Goal: Transaction & Acquisition: Purchase product/service

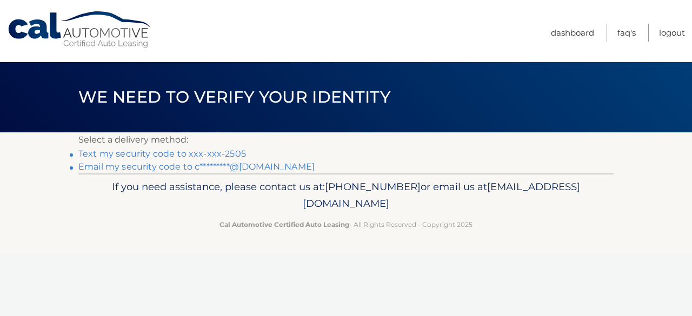
click at [139, 154] on link "Text my security code to xxx-xxx-2505" at bounding box center [162, 154] width 168 height 10
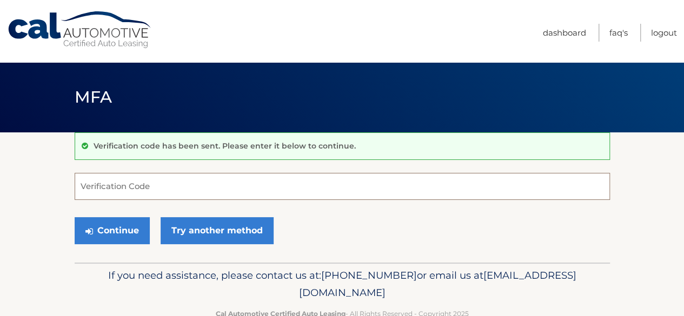
click at [133, 190] on input "Verification Code" at bounding box center [342, 186] width 535 height 27
drag, startPoint x: 101, startPoint y: 185, endPoint x: 128, endPoint y: 190, distance: 26.8
click at [128, 190] on input "331415" at bounding box center [342, 186] width 535 height 27
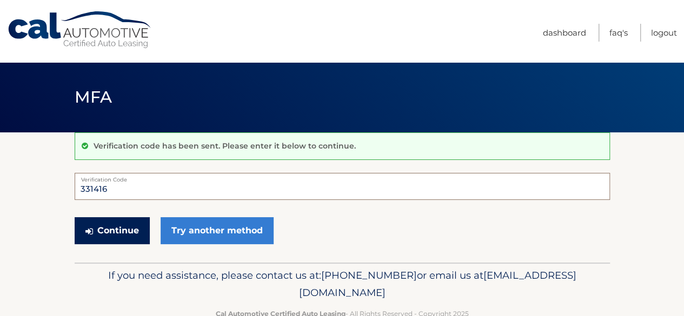
type input "331416"
click at [97, 223] on button "Continue" at bounding box center [112, 230] width 75 height 27
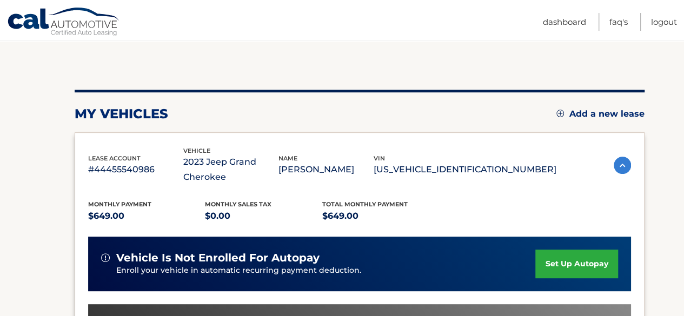
scroll to position [108, 0]
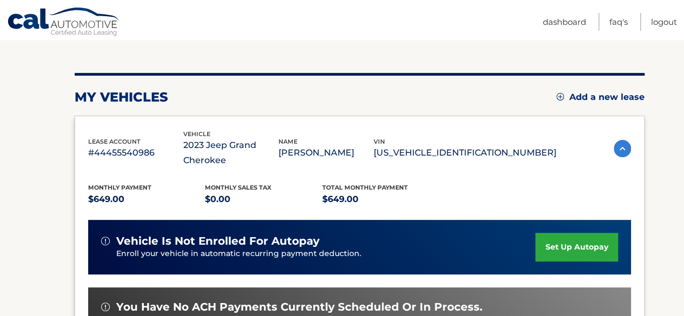
click at [618, 150] on img at bounding box center [621, 148] width 17 height 17
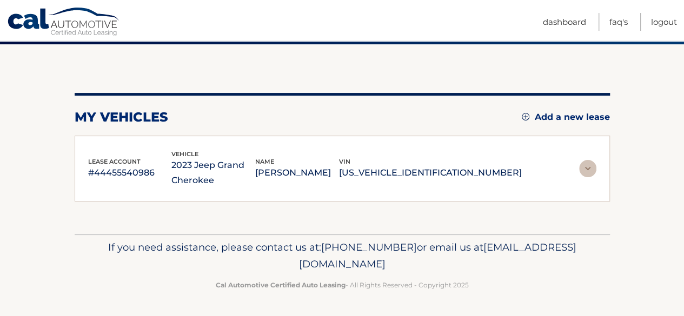
scroll to position [87, 0]
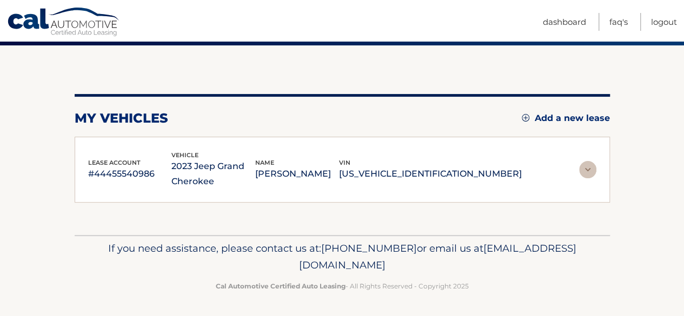
click at [590, 167] on img at bounding box center [587, 169] width 17 height 17
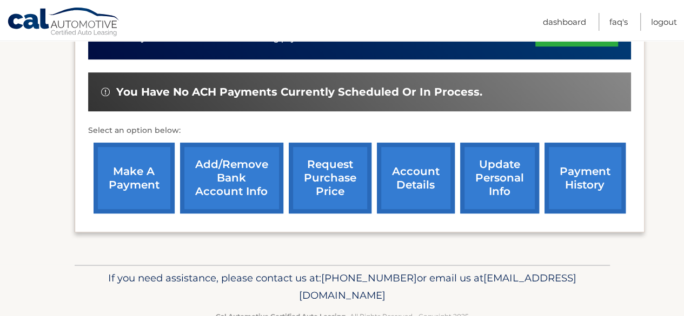
scroll to position [324, 0]
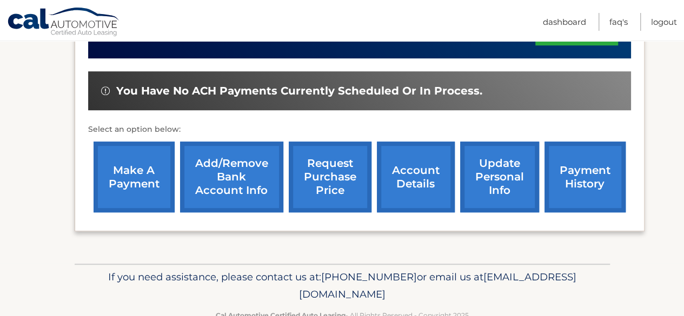
click at [118, 176] on link "make a payment" at bounding box center [133, 177] width 81 height 71
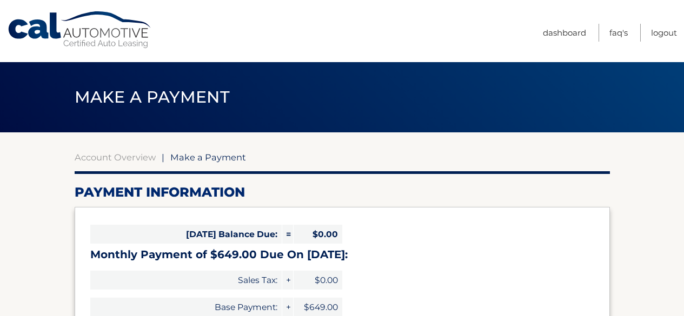
select select "YmFlMzJlZDgtYzJhZS00NThmLTk3OTItOTljYjY2ODVhNGQ1"
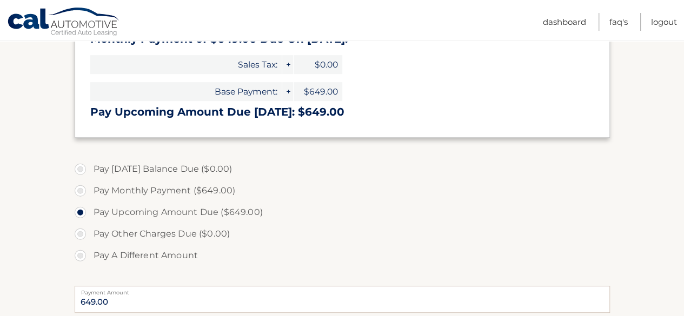
scroll to position [216, 0]
click at [82, 191] on label "Pay Monthly Payment ($649.00)" at bounding box center [342, 190] width 535 height 22
click at [82, 191] on input "Pay Monthly Payment ($649.00)" at bounding box center [84, 187] width 11 height 17
radio input "true"
click at [81, 212] on label "Pay Upcoming Amount Due ($649.00)" at bounding box center [342, 212] width 535 height 22
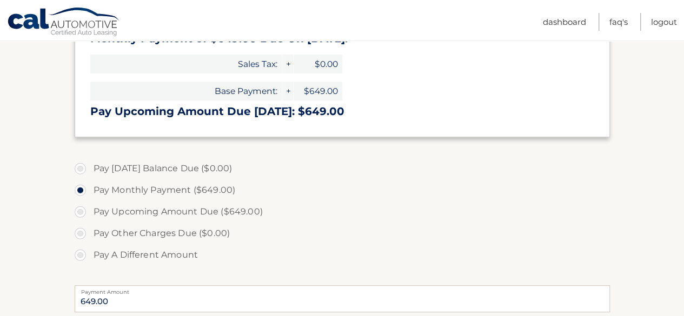
click at [81, 212] on input "Pay Upcoming Amount Due ($649.00)" at bounding box center [84, 209] width 11 height 17
radio input "true"
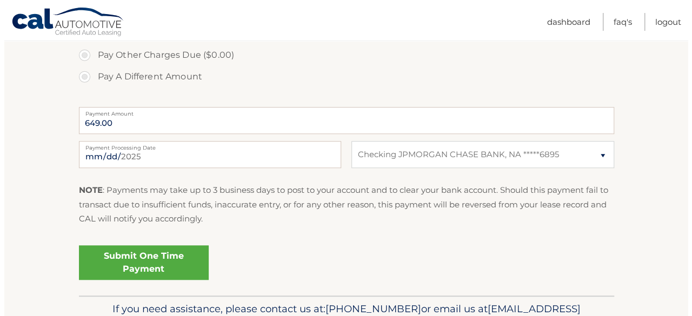
scroll to position [432, 0]
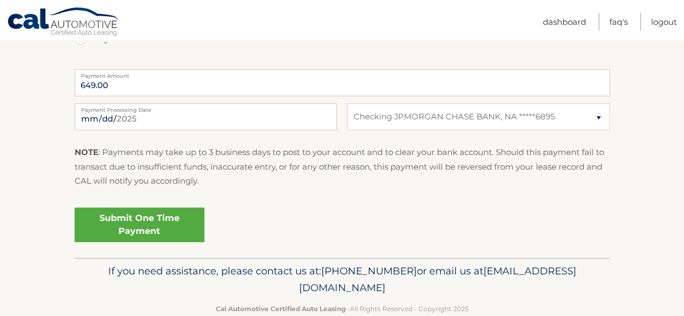
click at [133, 222] on link "Submit One Time Payment" at bounding box center [140, 225] width 130 height 35
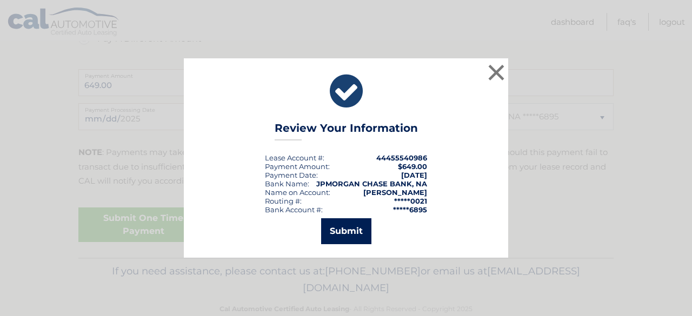
click at [358, 226] on button "Submit" at bounding box center [346, 231] width 50 height 26
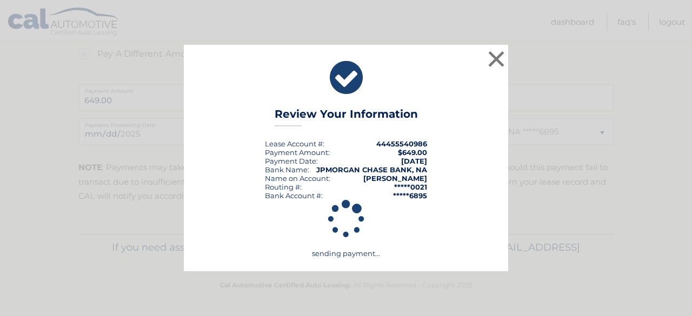
scroll to position [416, 0]
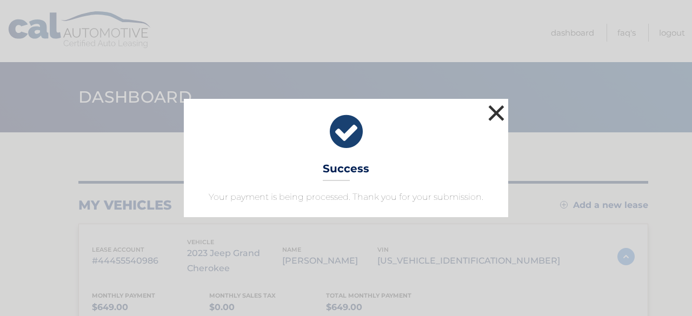
click at [503, 122] on button "×" at bounding box center [496, 113] width 22 height 22
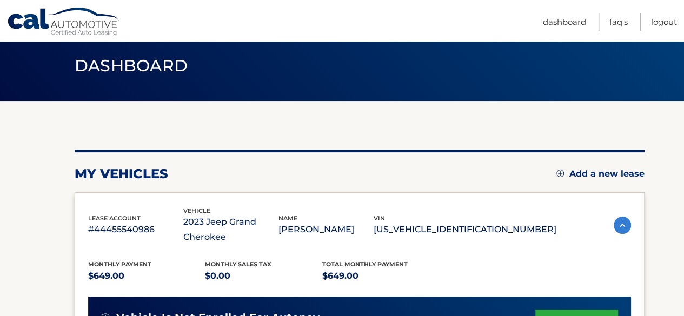
scroll to position [54, 0]
